Goal: Transaction & Acquisition: Download file/media

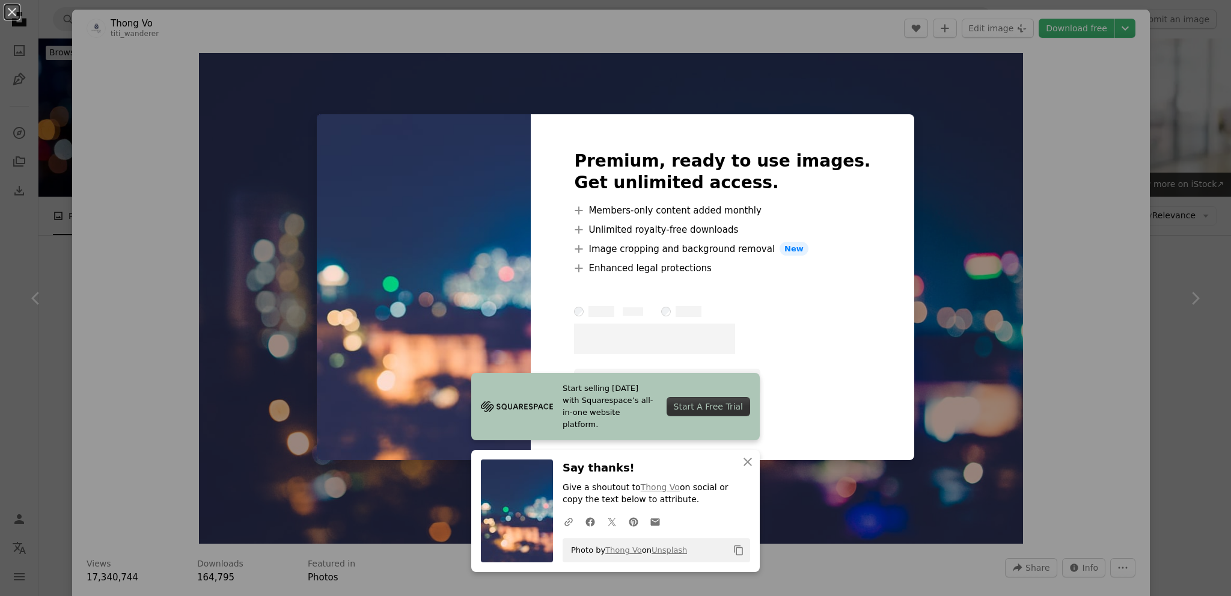
scroll to position [601, 0]
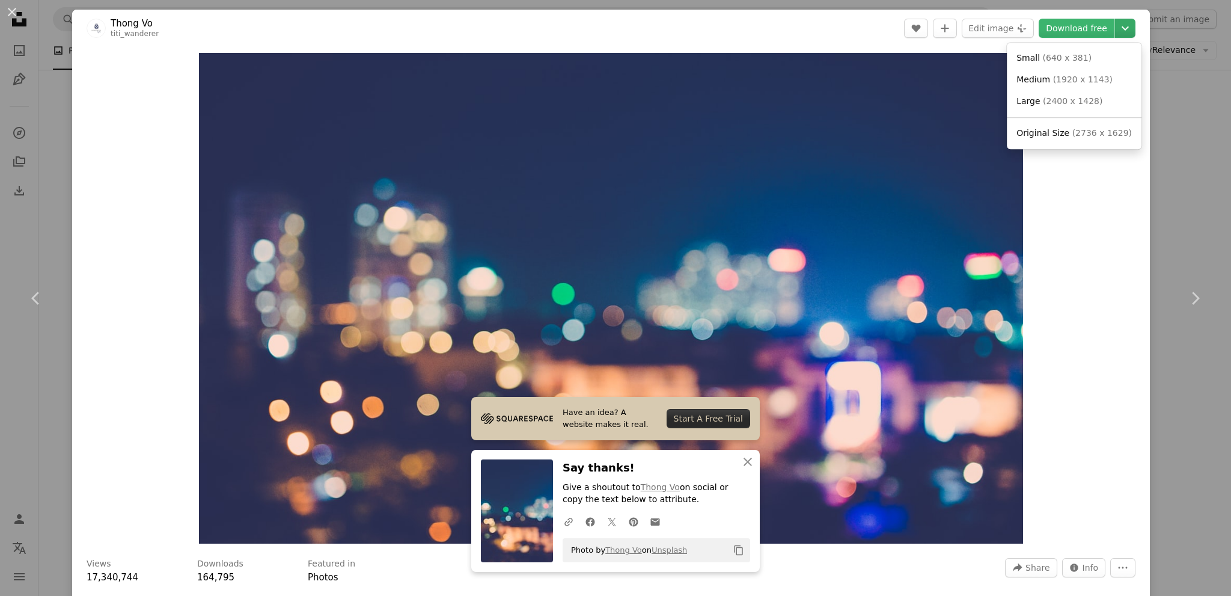
click at [1115, 29] on icon "Chevron down" at bounding box center [1124, 28] width 19 height 14
click at [1045, 133] on span "Original Size" at bounding box center [1042, 133] width 53 height 10
click at [1067, 135] on div "Zoom in" at bounding box center [611, 298] width 1078 height 502
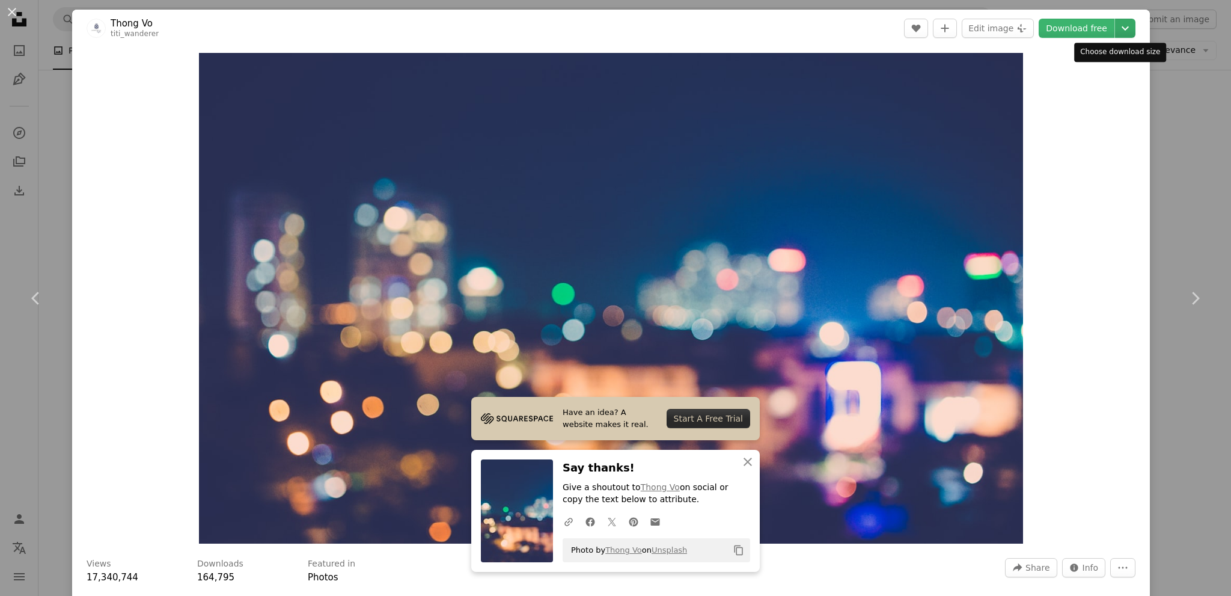
click at [1115, 29] on icon "Chevron down" at bounding box center [1124, 28] width 19 height 14
click at [813, 290] on dialog "An X shape Chevron left Chevron right [PERSON_NAME] titi_wanderer A heart A plu…" at bounding box center [615, 298] width 1231 height 596
